Goal: Information Seeking & Learning: Learn about a topic

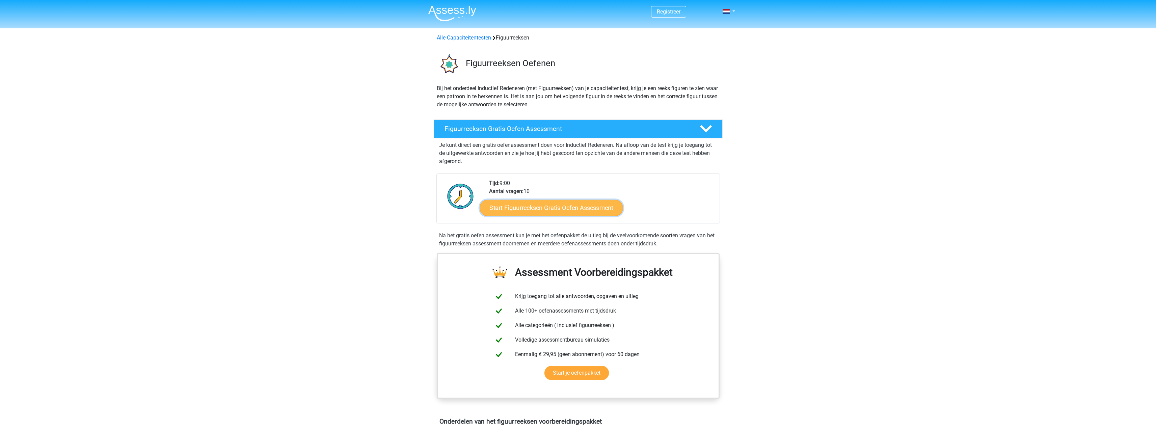
click at [581, 207] on link "Start Figuurreeksen Gratis Oefen Assessment" at bounding box center [550, 207] width 143 height 16
click at [562, 207] on link "Start Figuurreeksen Gratis Oefen Assessment" at bounding box center [550, 207] width 143 height 16
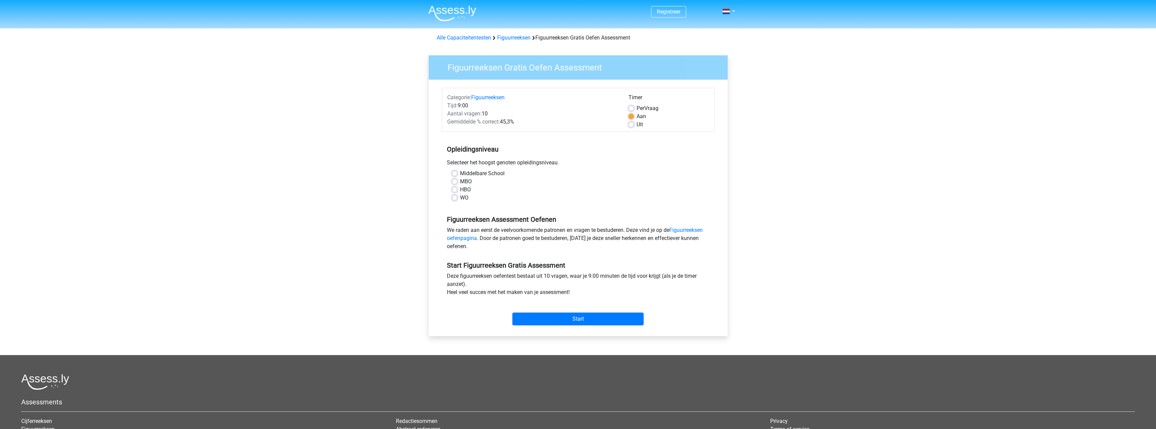
click at [465, 200] on label "WO" at bounding box center [464, 198] width 8 height 8
click at [457, 200] on input "WO" at bounding box center [454, 197] width 5 height 7
radio input "true"
click at [578, 324] on input "Start" at bounding box center [577, 318] width 131 height 13
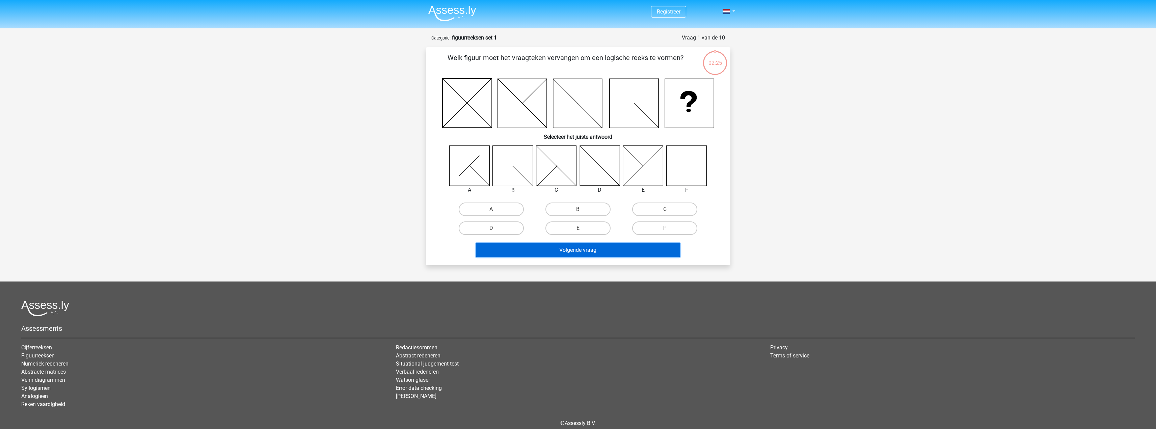
click at [638, 254] on button "Volgende vraag" at bounding box center [578, 250] width 204 height 14
click at [661, 226] on label "F" at bounding box center [664, 227] width 65 height 13
click at [665, 228] on input "F" at bounding box center [667, 230] width 4 height 4
radio input "true"
click at [646, 257] on button "Volgende vraag" at bounding box center [578, 250] width 204 height 14
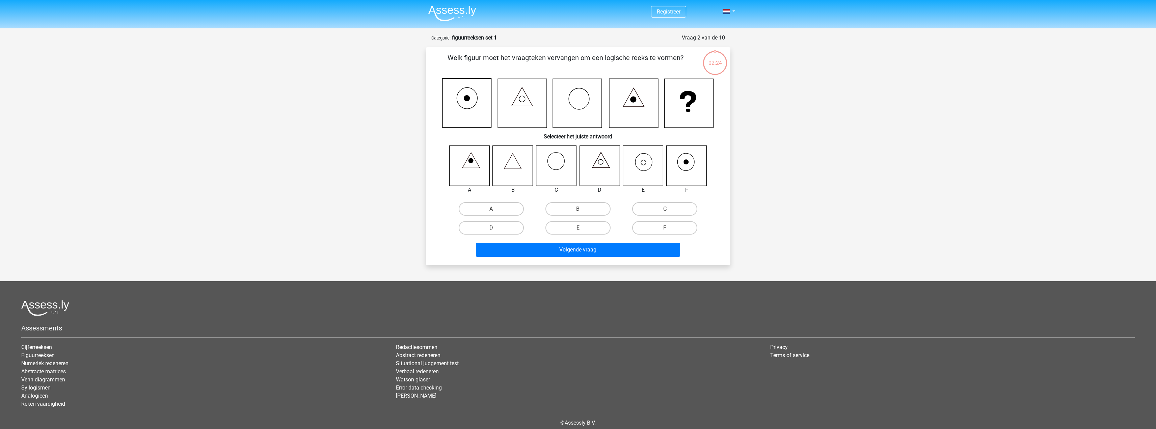
scroll to position [30, 0]
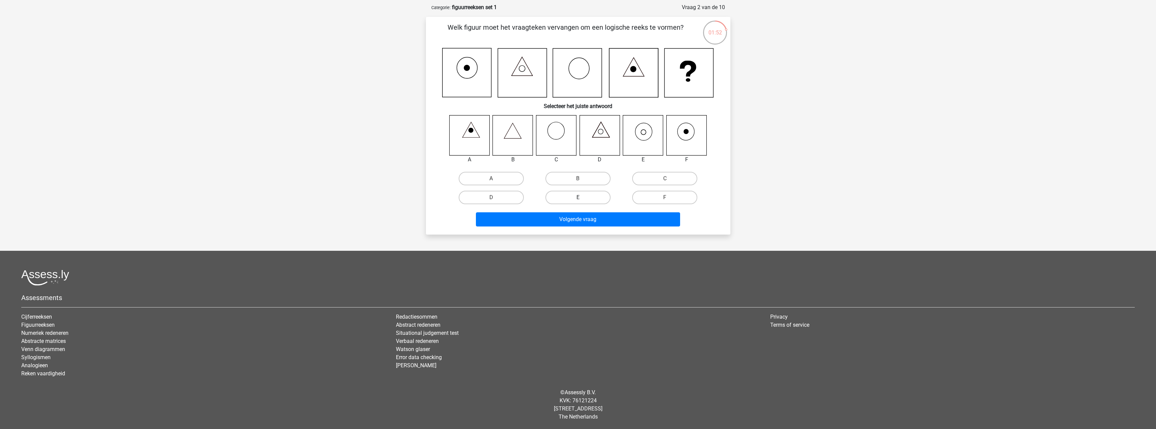
click at [577, 193] on label "E" at bounding box center [577, 197] width 65 height 13
click at [578, 197] on input "E" at bounding box center [580, 199] width 4 height 4
radio input "true"
click at [573, 213] on button "Volgende vraag" at bounding box center [578, 219] width 204 height 14
click at [482, 176] on label "A" at bounding box center [491, 178] width 65 height 13
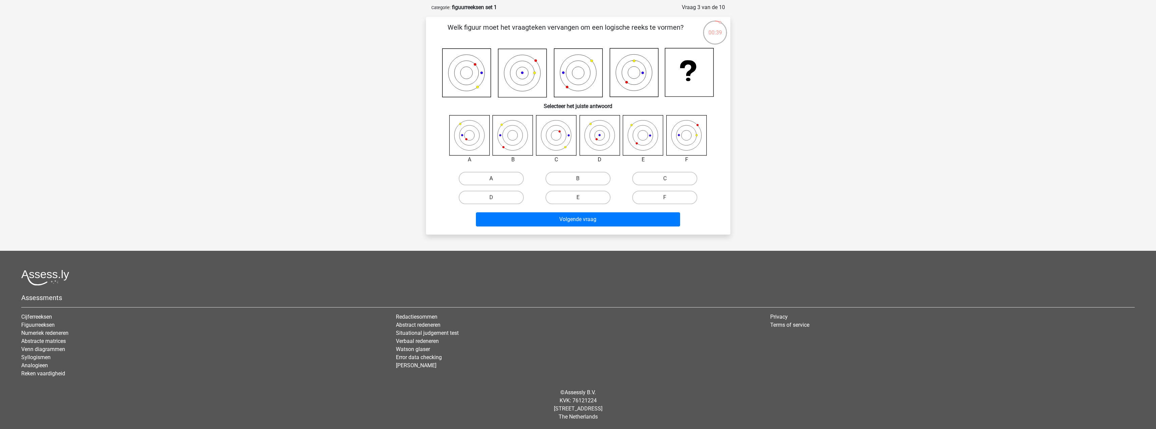
click at [491, 178] on input "A" at bounding box center [493, 180] width 4 height 4
radio input "true"
click at [553, 212] on button "Volgende vraag" at bounding box center [578, 219] width 204 height 14
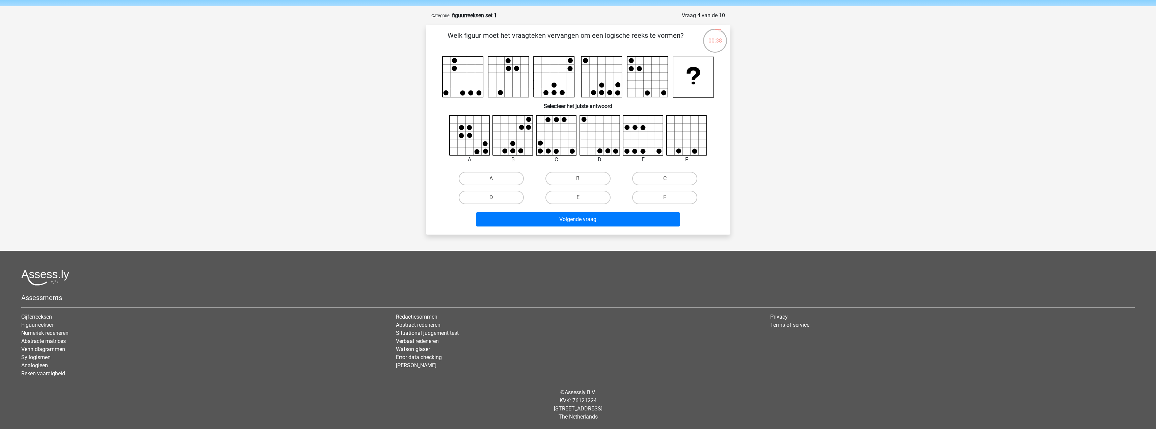
scroll to position [22, 0]
click at [649, 197] on label "F" at bounding box center [664, 197] width 65 height 13
click at [665, 197] on input "F" at bounding box center [667, 199] width 4 height 4
radio input "true"
click at [636, 226] on div "Volgende vraag" at bounding box center [578, 220] width 260 height 17
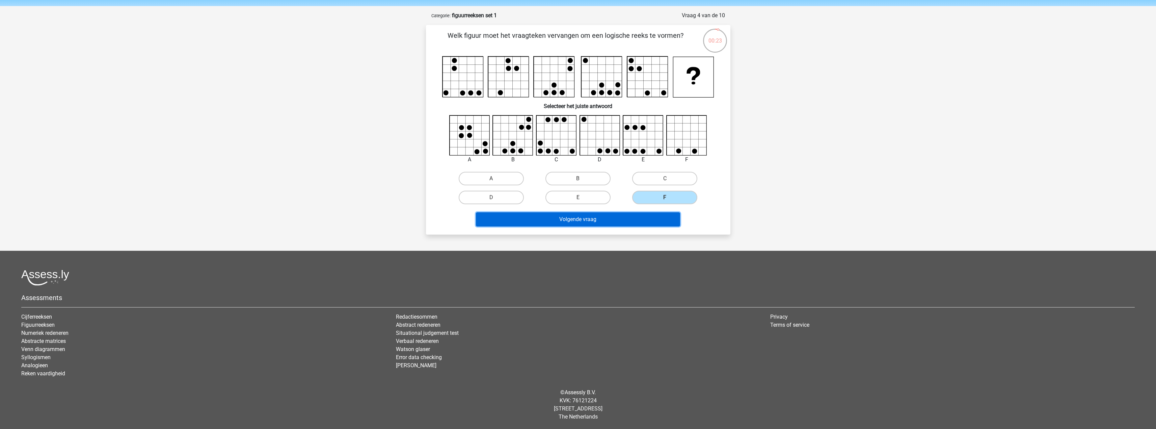
click at [641, 219] on button "Volgende vraag" at bounding box center [578, 219] width 204 height 14
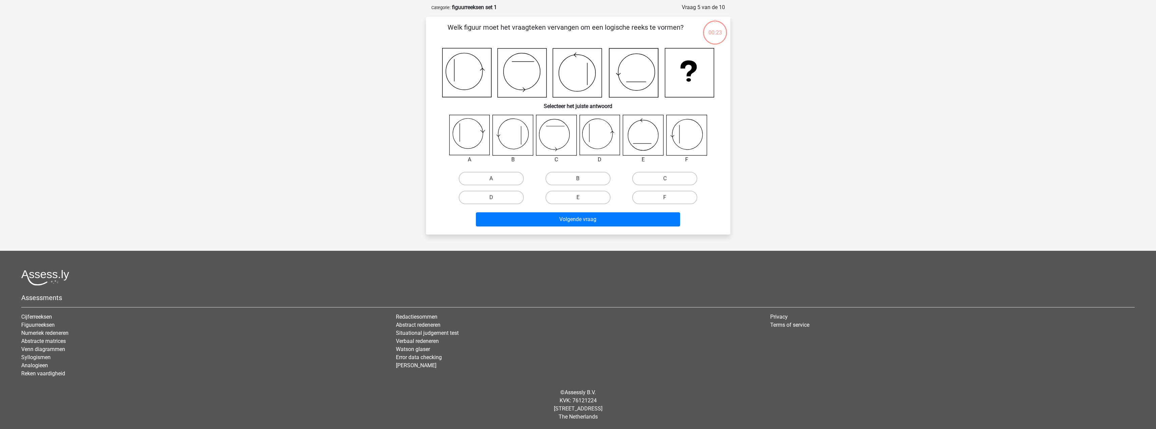
click at [662, 192] on label "F" at bounding box center [664, 197] width 65 height 13
click at [665, 197] on input "F" at bounding box center [667, 199] width 4 height 4
radio input "true"
click at [660, 197] on label "F" at bounding box center [664, 197] width 65 height 13
click at [665, 197] on input "F" at bounding box center [667, 199] width 4 height 4
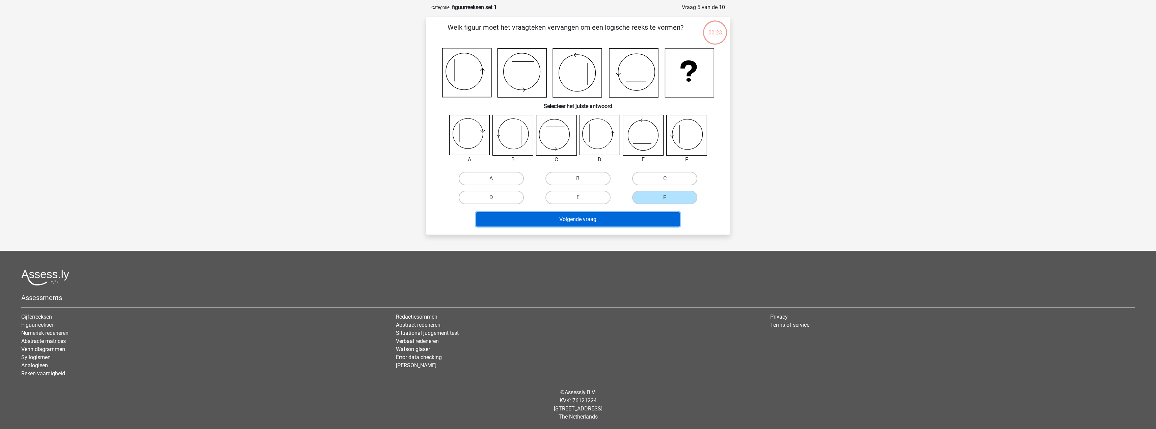
click at [654, 216] on button "Volgende vraag" at bounding box center [578, 219] width 204 height 14
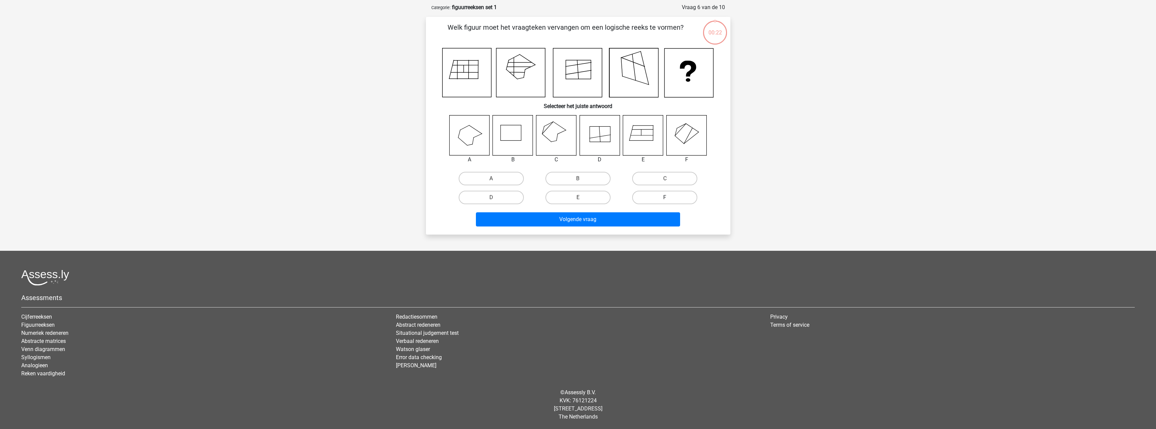
click at [658, 197] on label "F" at bounding box center [664, 197] width 65 height 13
click at [665, 197] on input "F" at bounding box center [667, 199] width 4 height 4
radio input "true"
click at [655, 217] on button "Volgende vraag" at bounding box center [578, 219] width 204 height 14
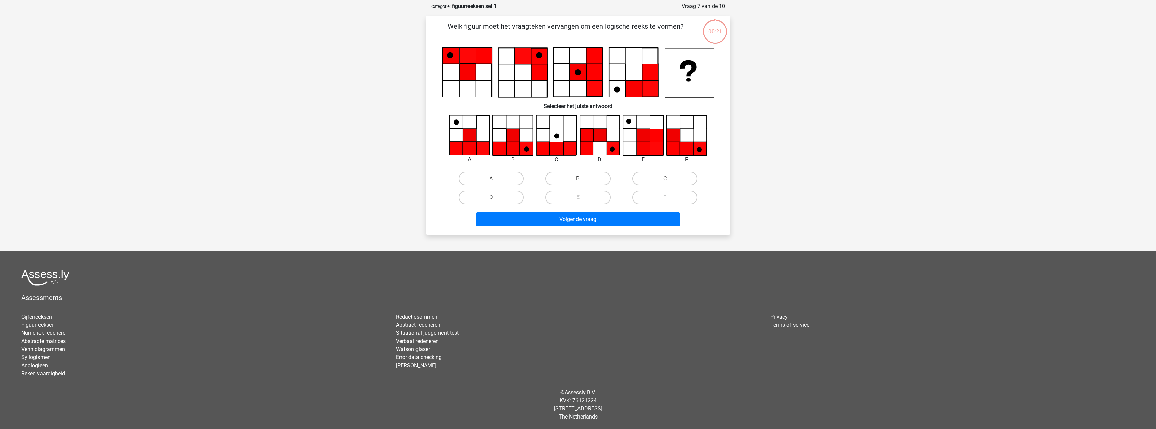
click at [658, 197] on label "F" at bounding box center [664, 197] width 65 height 13
click at [665, 197] on input "F" at bounding box center [667, 199] width 4 height 4
radio input "true"
click at [655, 218] on button "Volgende vraag" at bounding box center [578, 219] width 204 height 14
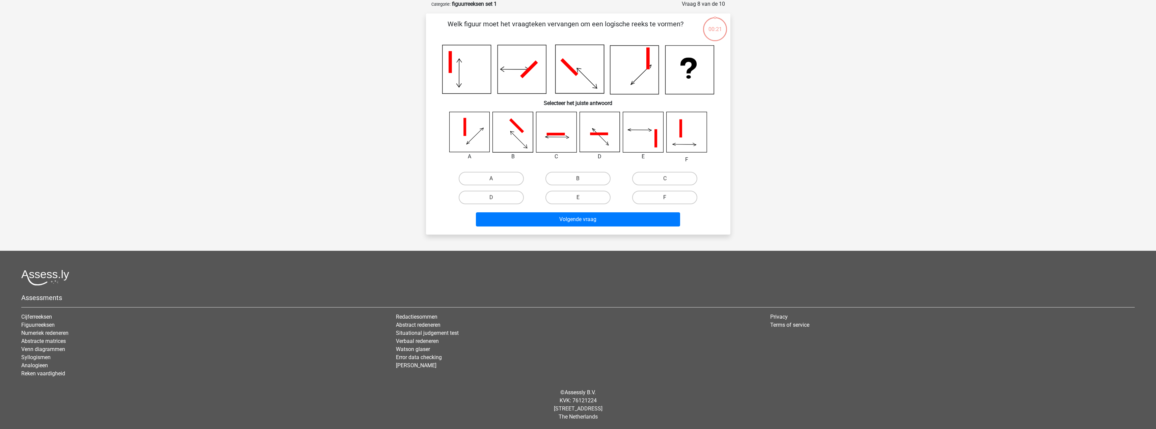
click at [660, 202] on label "F" at bounding box center [664, 197] width 65 height 13
click at [665, 202] on input "F" at bounding box center [667, 199] width 4 height 4
radio input "true"
click at [657, 218] on button "Volgende vraag" at bounding box center [578, 219] width 204 height 14
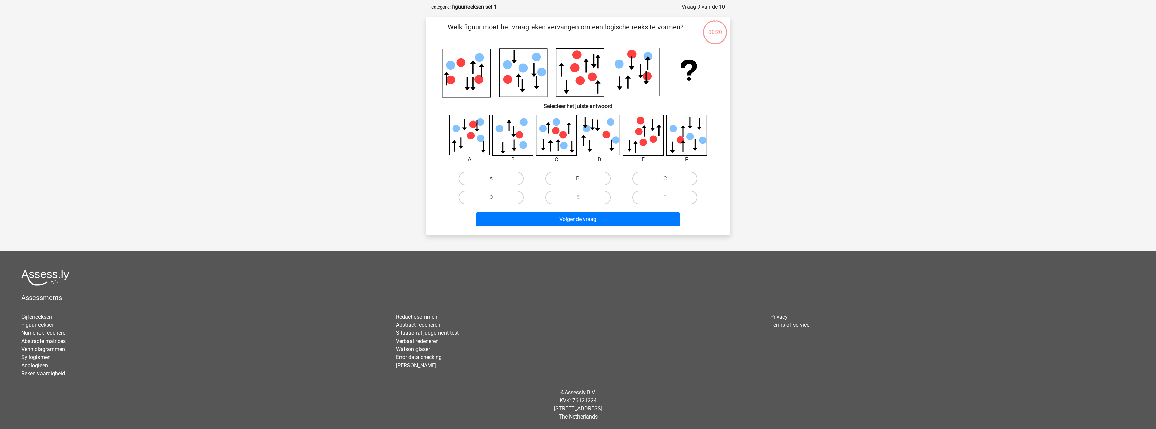
click at [662, 199] on label "F" at bounding box center [664, 197] width 65 height 13
click at [665, 199] on input "F" at bounding box center [667, 199] width 4 height 4
radio input "true"
click at [657, 222] on button "Volgende vraag" at bounding box center [578, 219] width 204 height 14
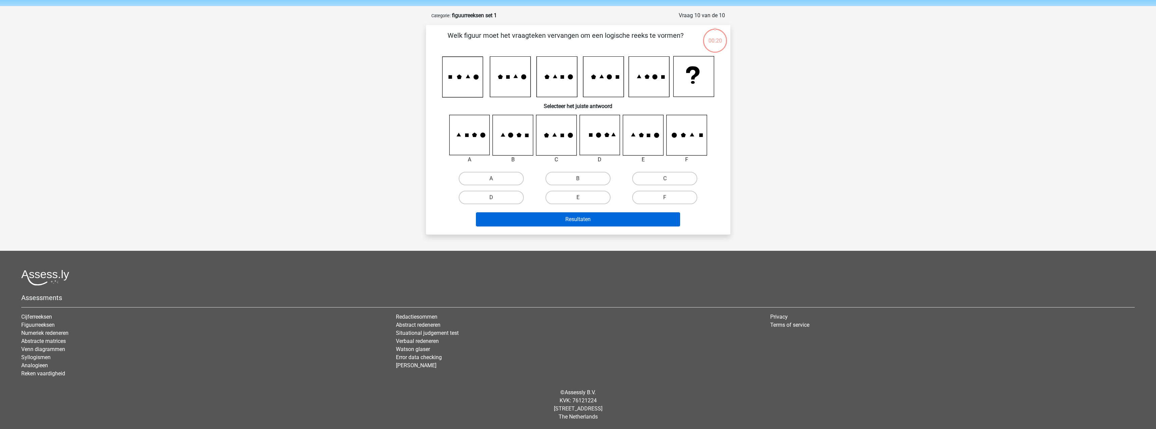
click at [662, 207] on div "Welk figuur moet het vraagteken vervangen om een logische reeks te vormen? Sele…" at bounding box center [577, 129] width 299 height 198
click at [655, 225] on button "Resultaten" at bounding box center [578, 219] width 204 height 14
click at [662, 202] on label "F" at bounding box center [664, 197] width 65 height 13
click at [665, 202] on input "F" at bounding box center [667, 199] width 4 height 4
radio input "true"
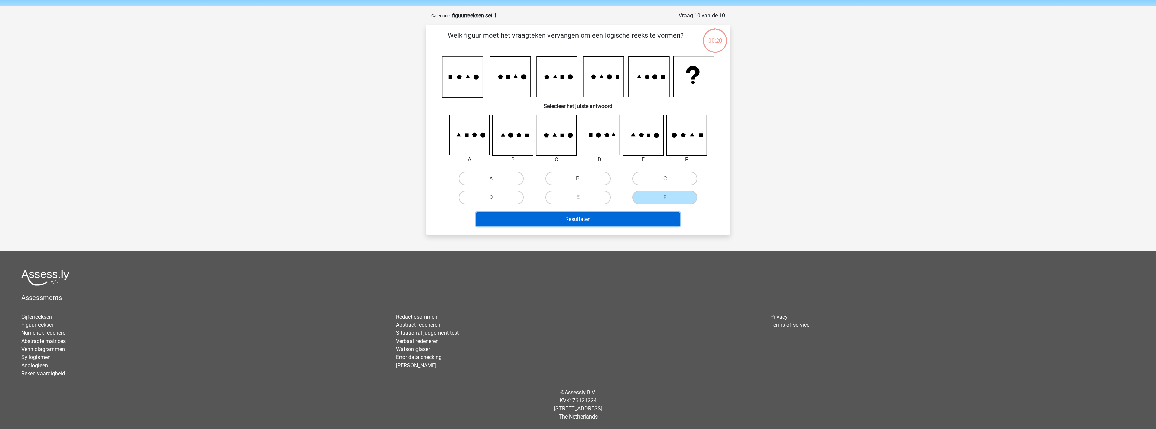
click at [657, 219] on button "Resultaten" at bounding box center [578, 219] width 204 height 14
